Goal: Task Accomplishment & Management: Manage account settings

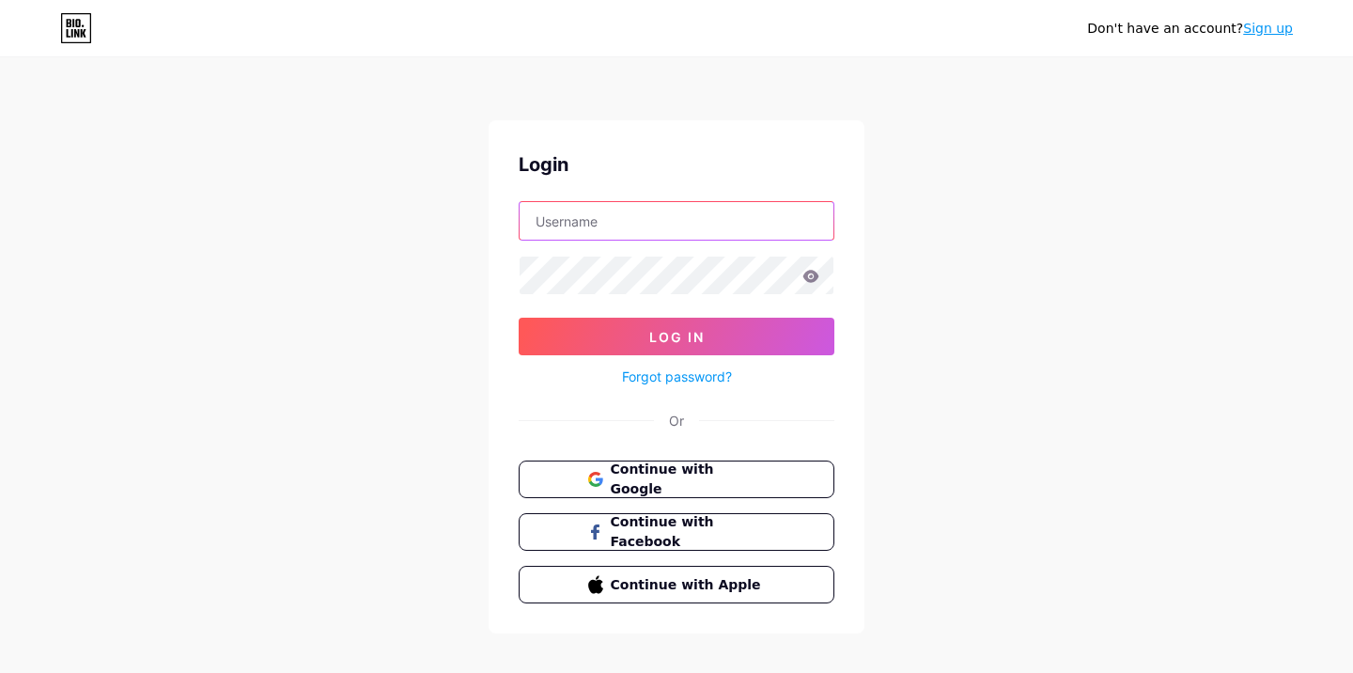
type input "dinflexiblesundhed"
click at [677, 336] on button "Log In" at bounding box center [677, 337] width 316 height 38
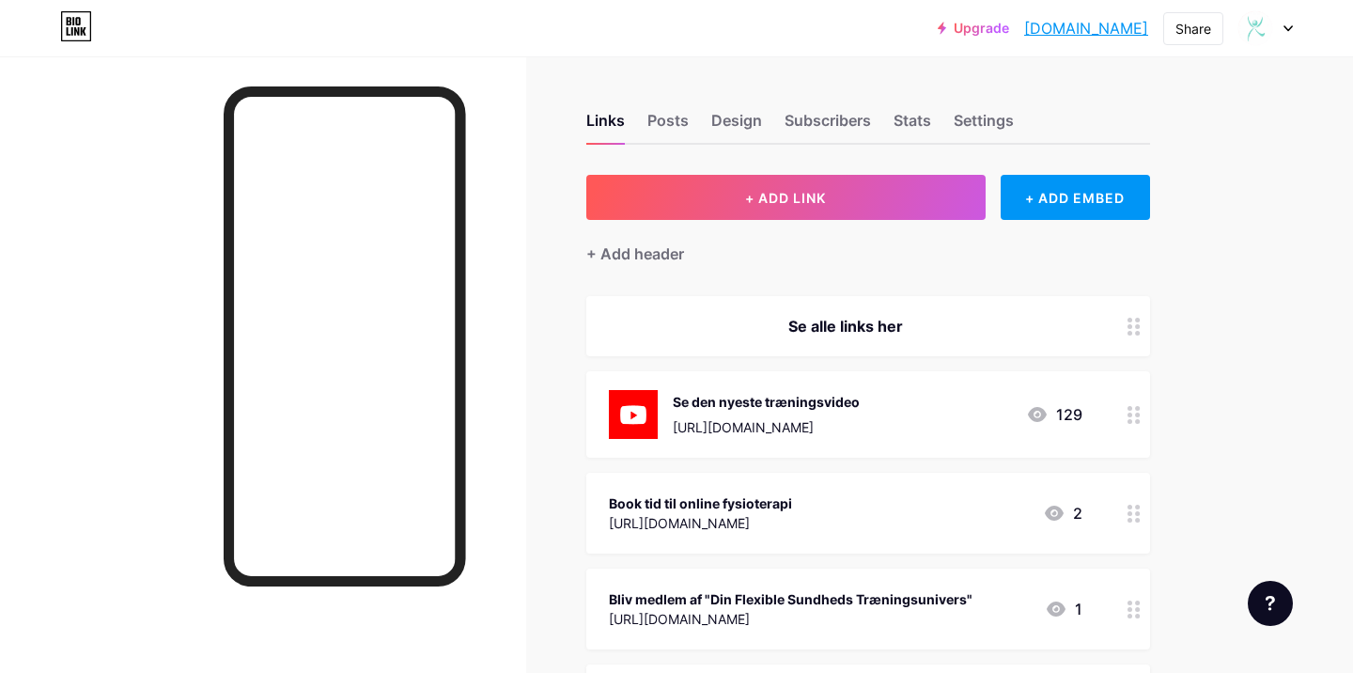
click at [805, 419] on div "[URL][DOMAIN_NAME]" at bounding box center [766, 427] width 187 height 20
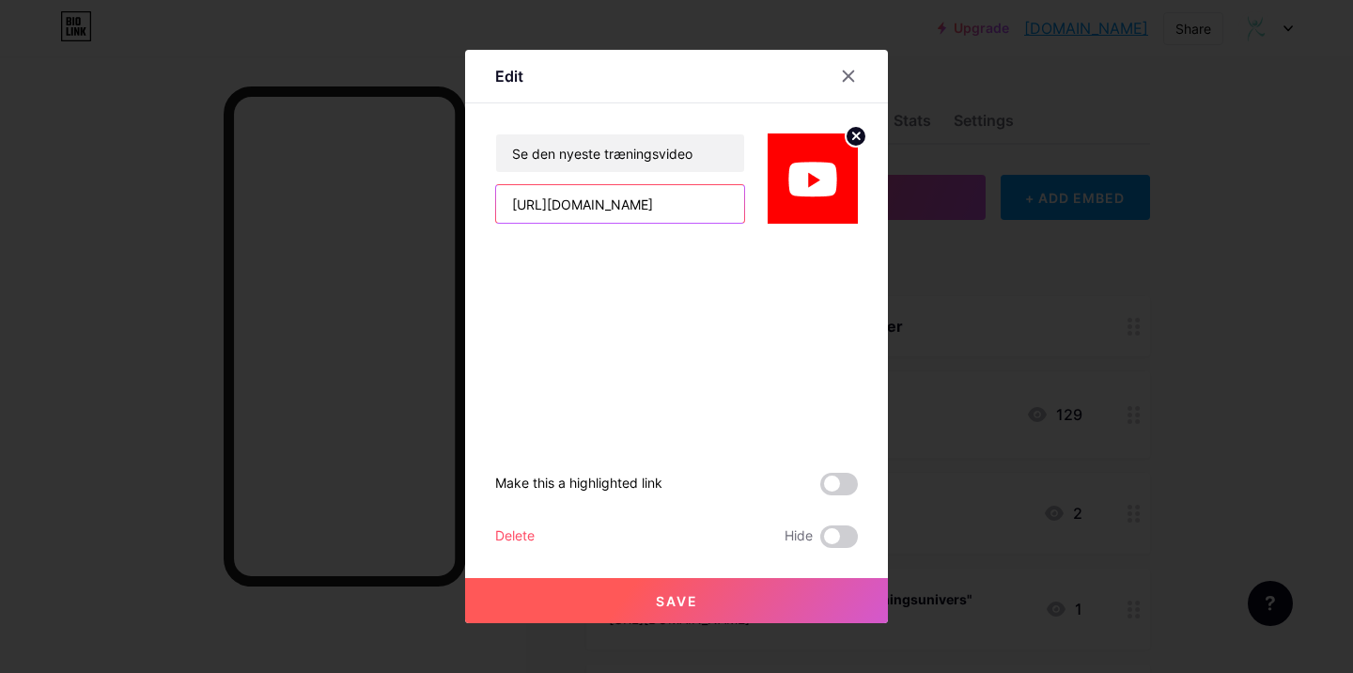
click at [661, 210] on input "[URL][DOMAIN_NAME]" at bounding box center [620, 204] width 248 height 38
paste input "D4K8EcZn74A"
type input "[URL][DOMAIN_NAME]"
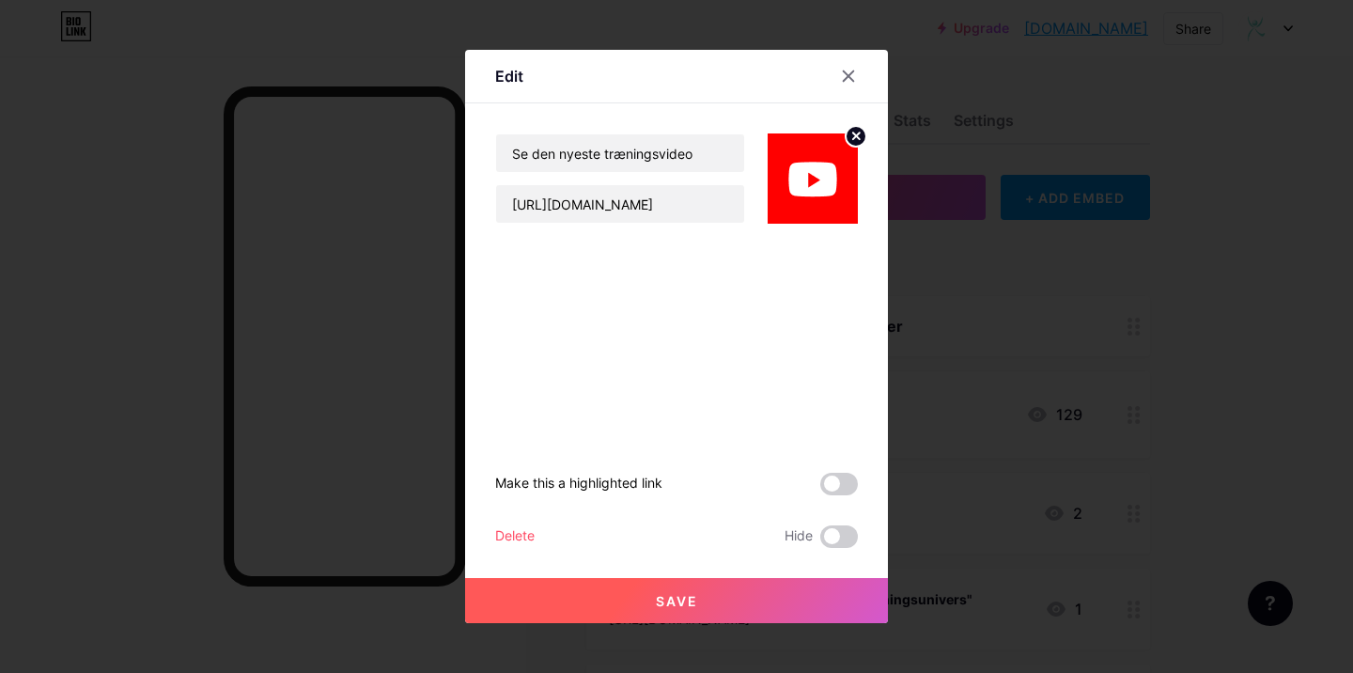
click at [634, 587] on button "Save" at bounding box center [676, 600] width 423 height 45
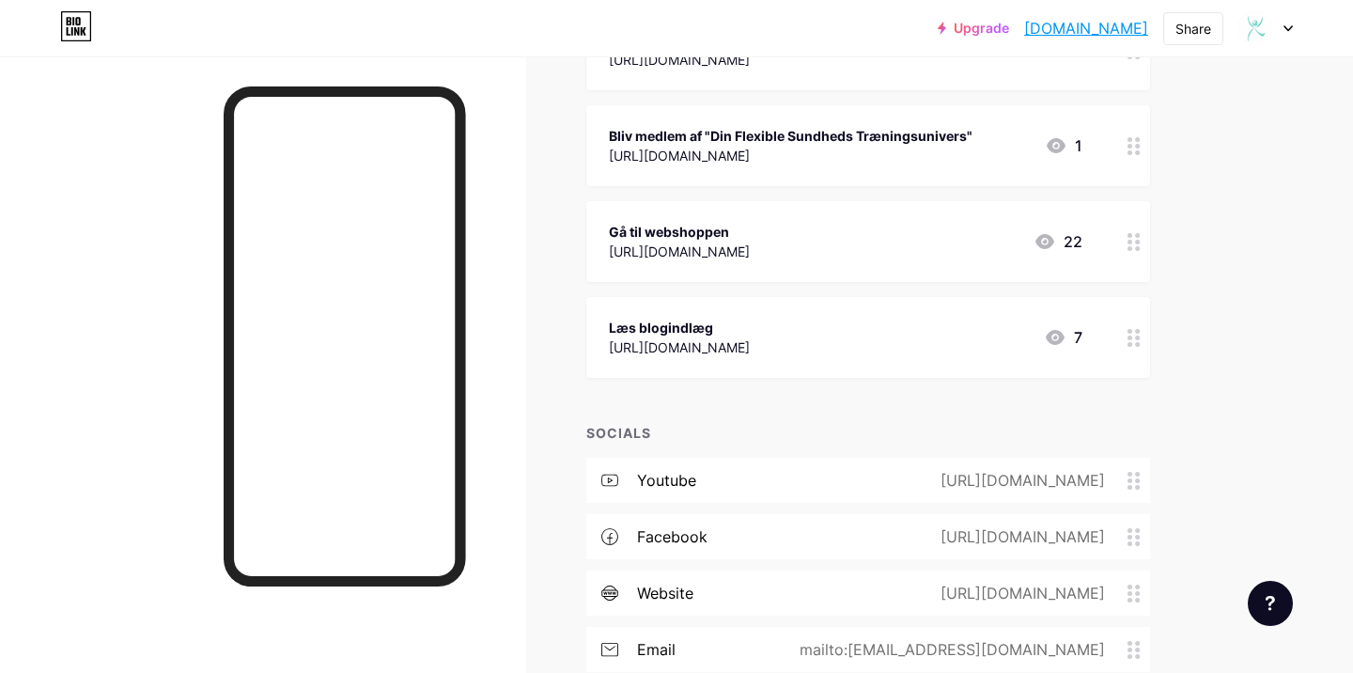
scroll to position [485, 0]
